Goal: Check status: Check status

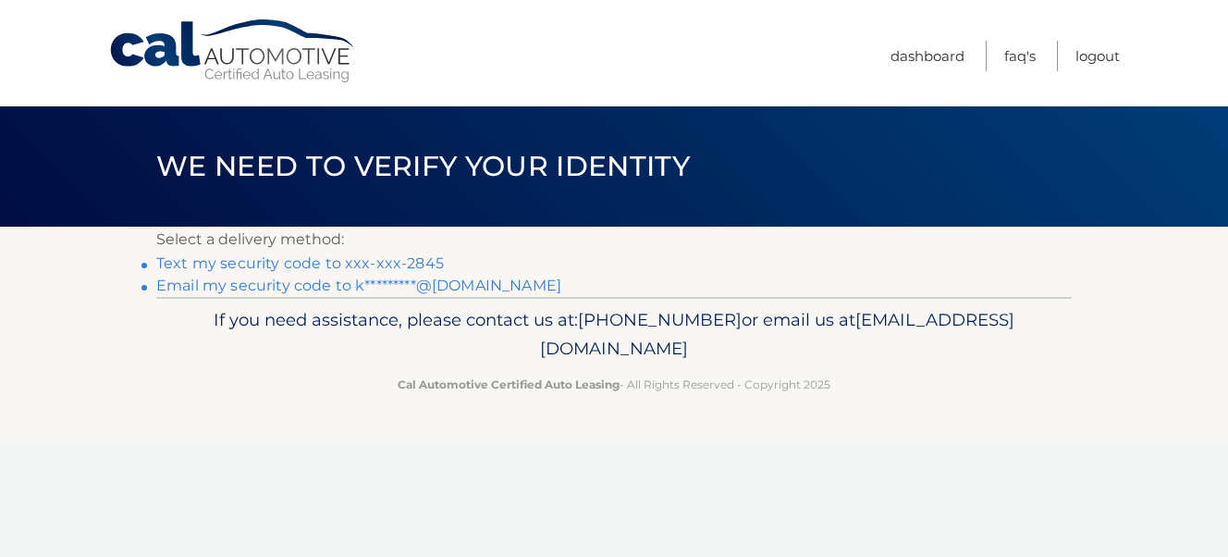
click at [264, 263] on link "Text my security code to xxx-xxx-2845" at bounding box center [300, 263] width 288 height 18
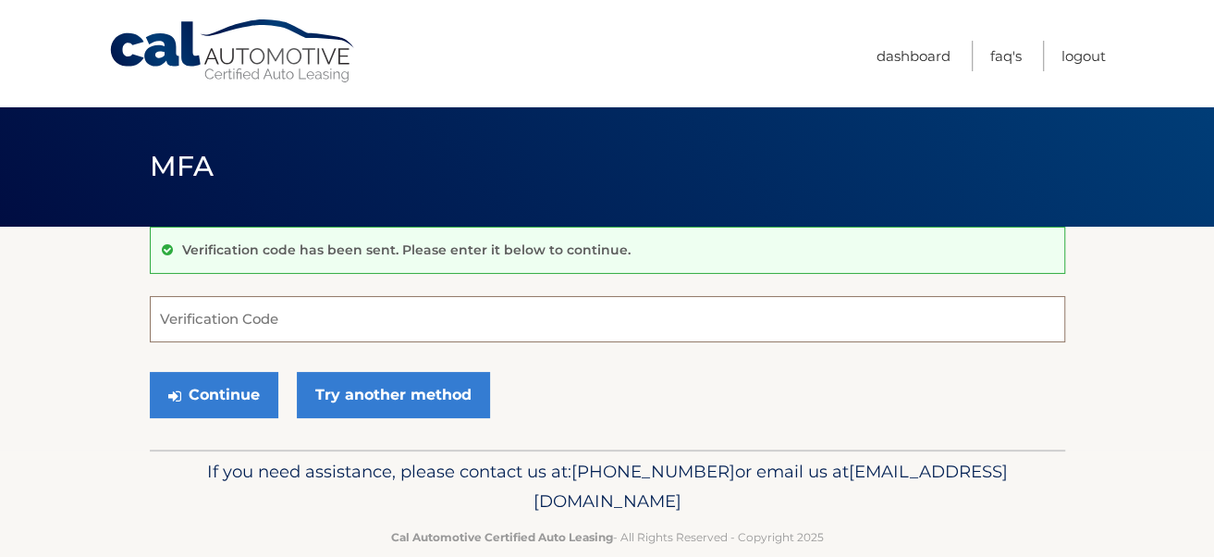
click at [246, 310] on input "Verification Code" at bounding box center [607, 319] width 915 height 46
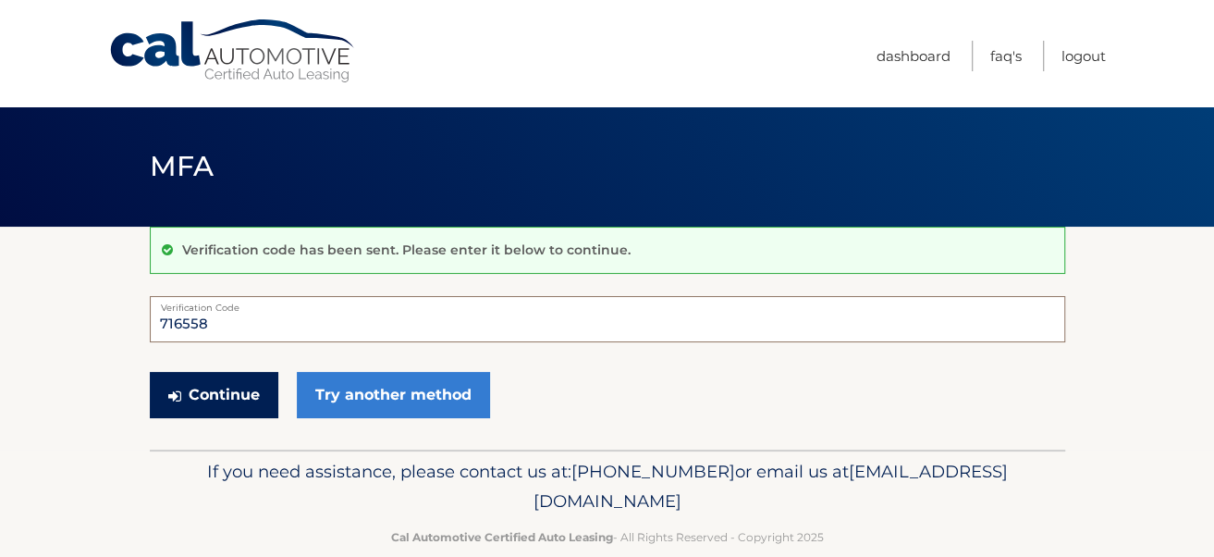
type input "716558"
click at [211, 390] on button "Continue" at bounding box center [214, 395] width 129 height 46
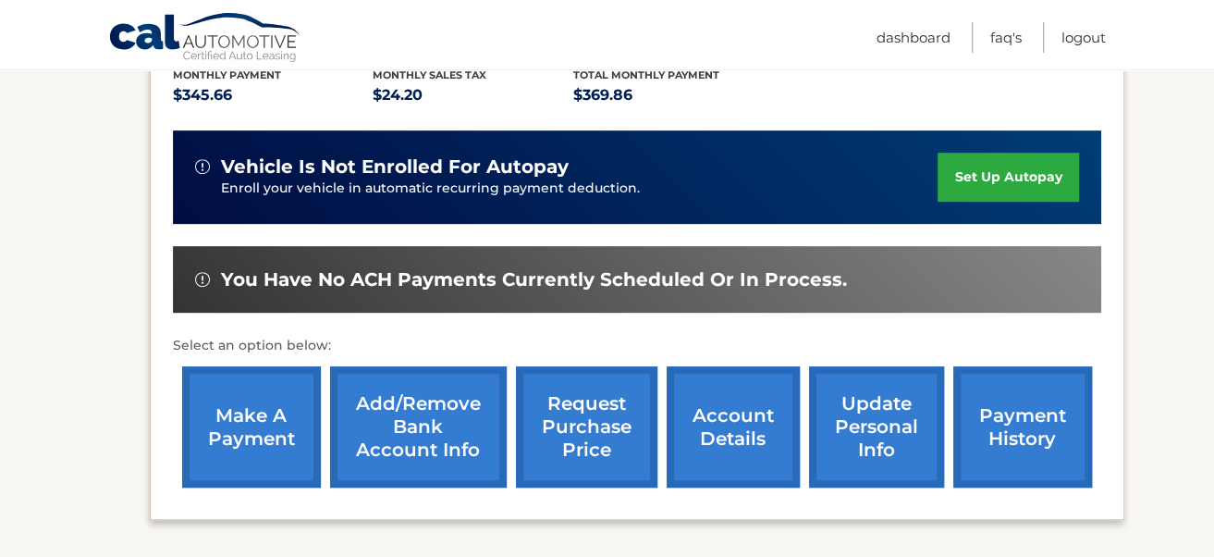
scroll to position [433, 0]
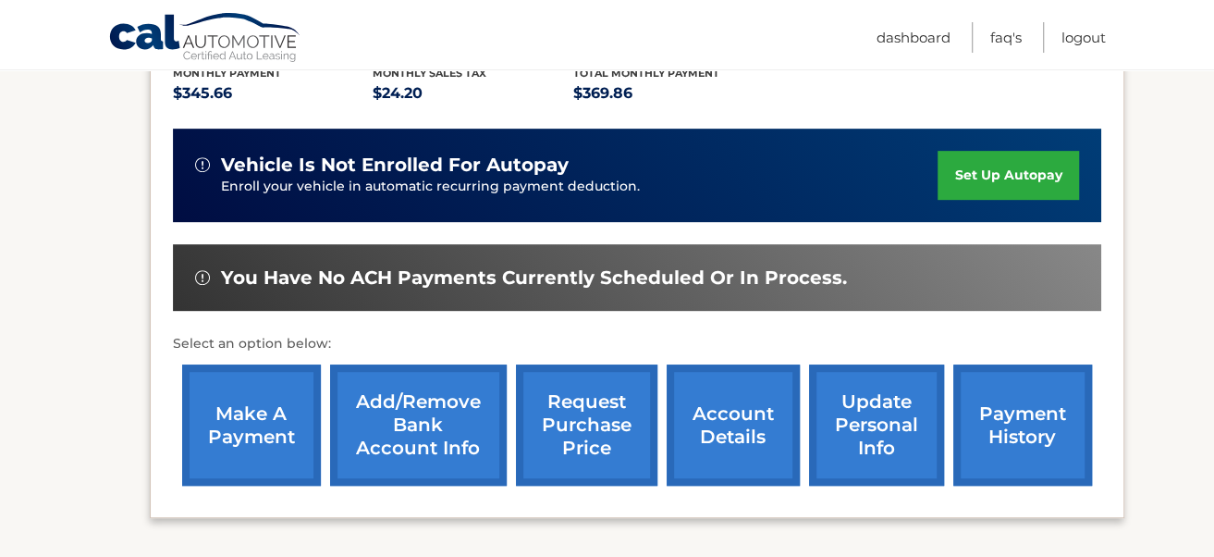
click at [1017, 397] on link "payment history" at bounding box center [1022, 424] width 139 height 121
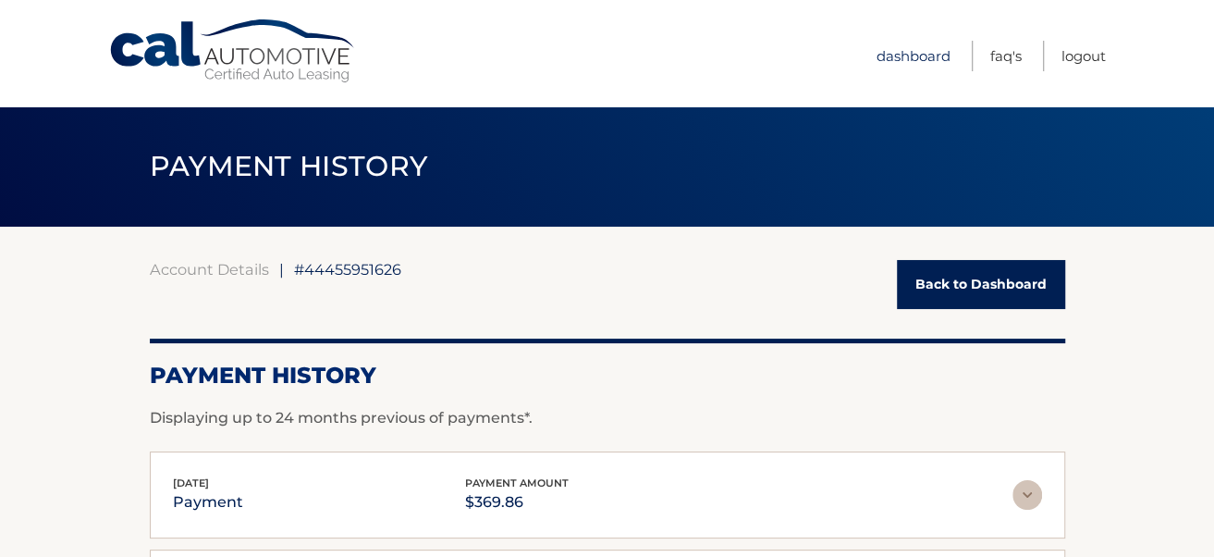
click at [904, 57] on link "Dashboard" at bounding box center [914, 56] width 74 height 31
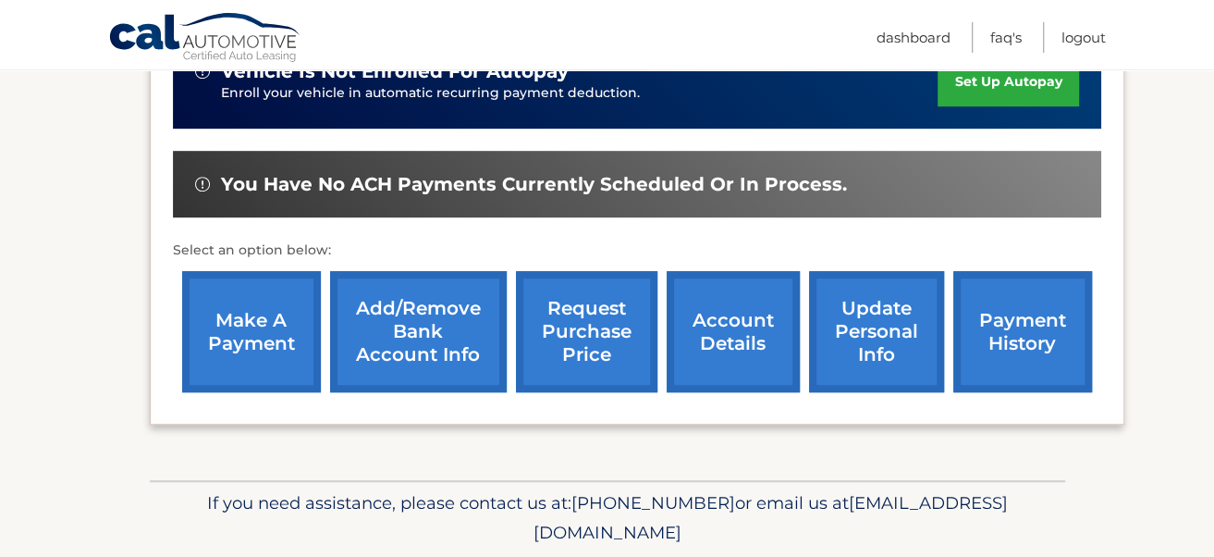
scroll to position [559, 0]
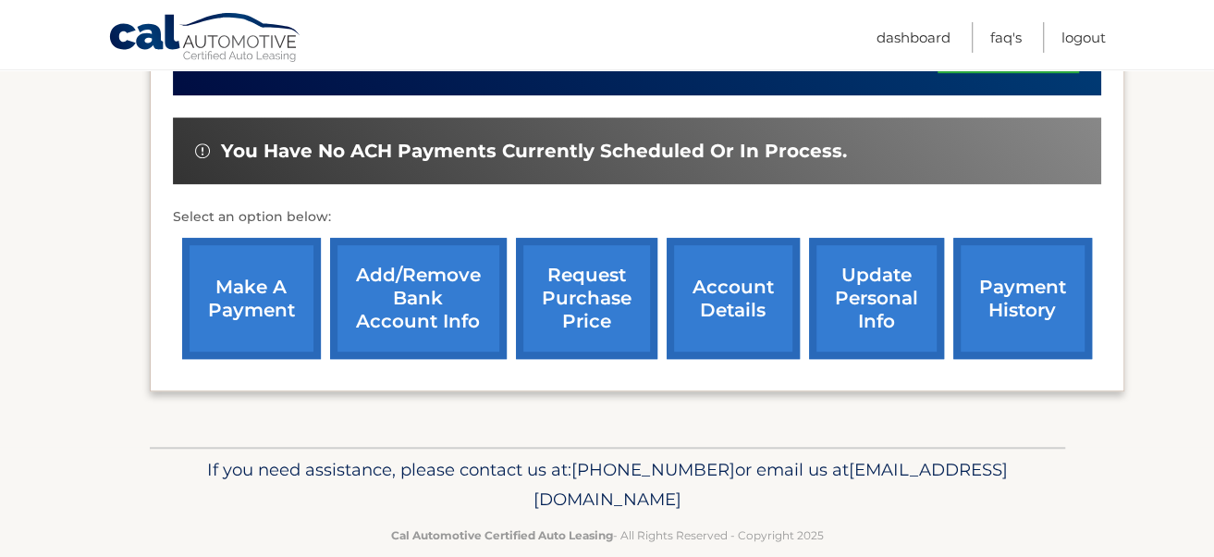
click at [717, 262] on link "account details" at bounding box center [733, 298] width 133 height 121
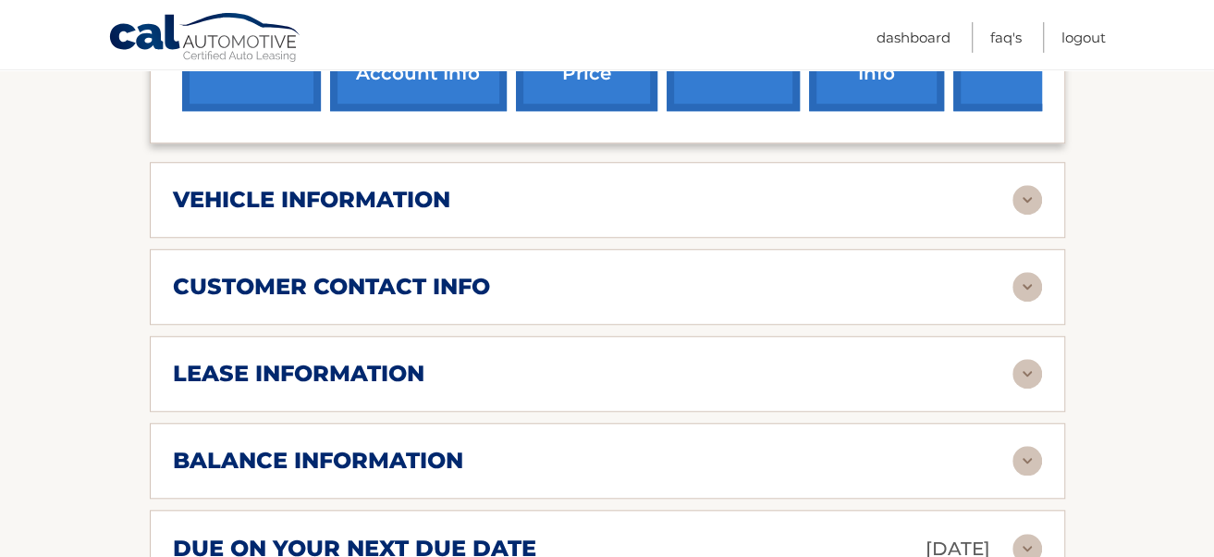
scroll to position [837, 0]
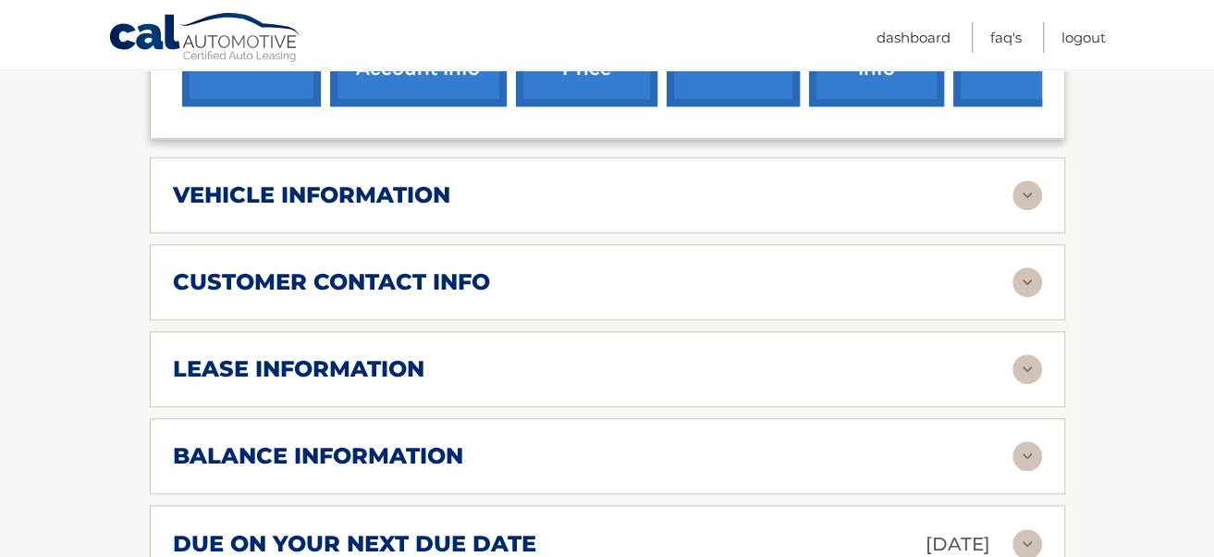
click at [1032, 441] on img at bounding box center [1028, 456] width 30 height 30
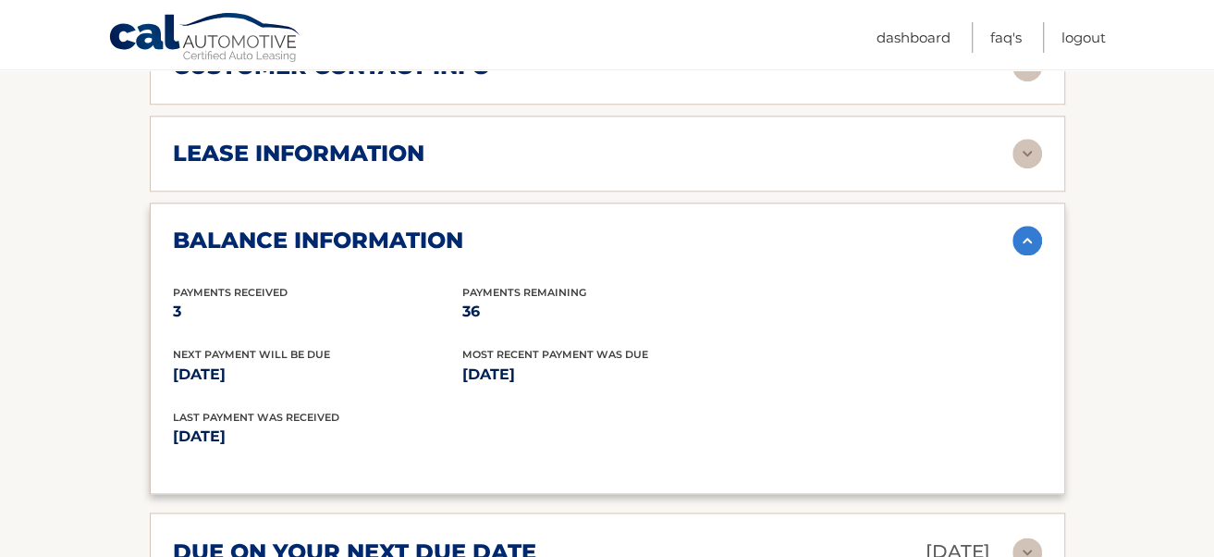
scroll to position [1054, 0]
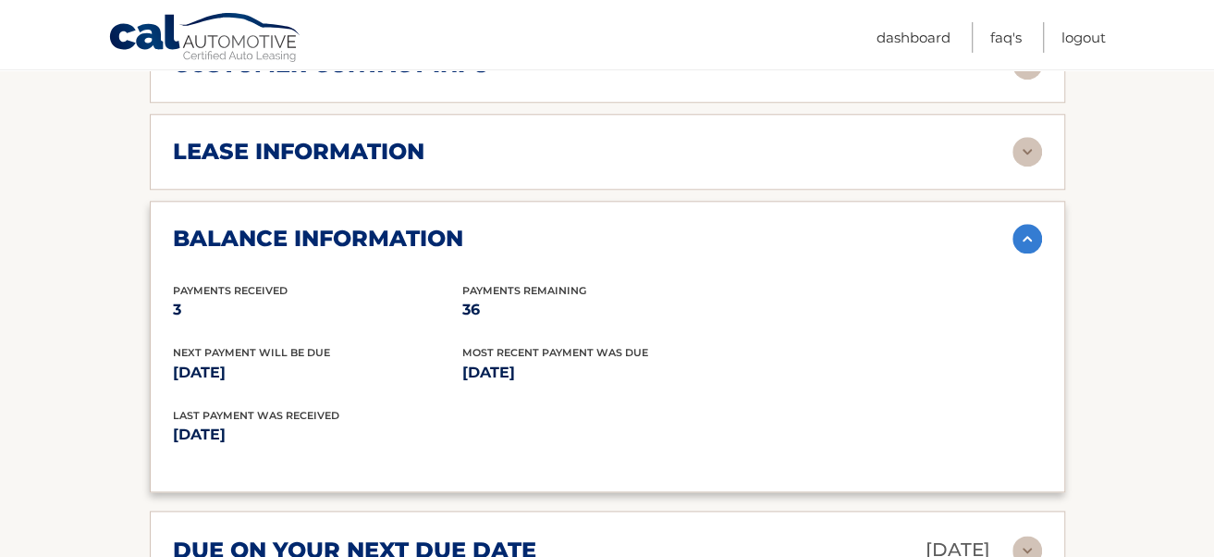
click at [1159, 426] on section "Account Details | #44455951626 Back to Dashboard Manage Your Lease lease accoun…" at bounding box center [607, 122] width 1214 height 1901
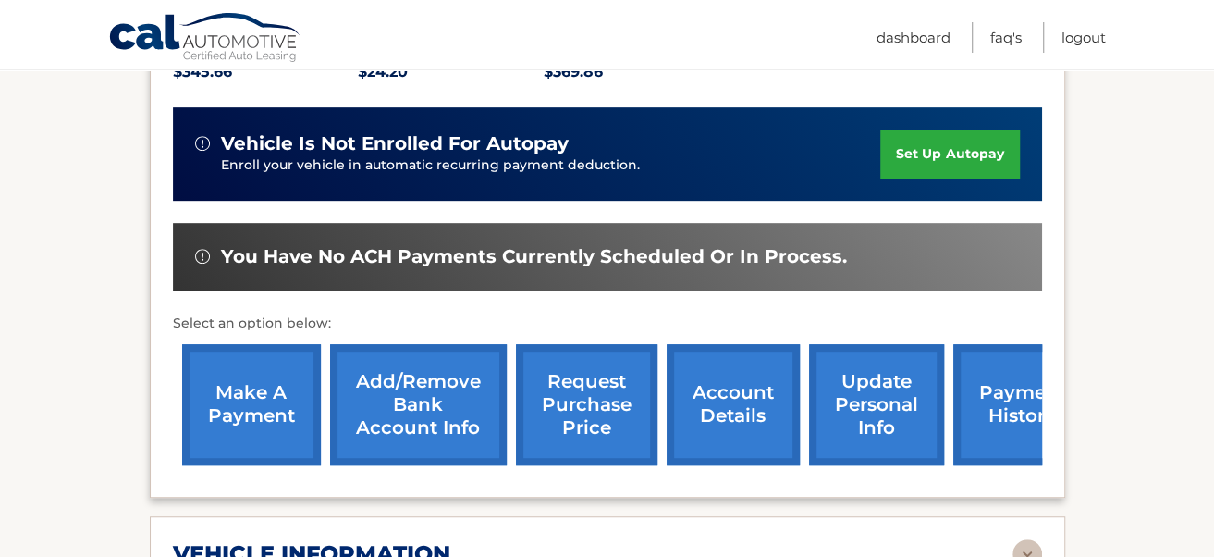
scroll to position [462, 0]
